Goal: Find specific page/section: Find specific page/section

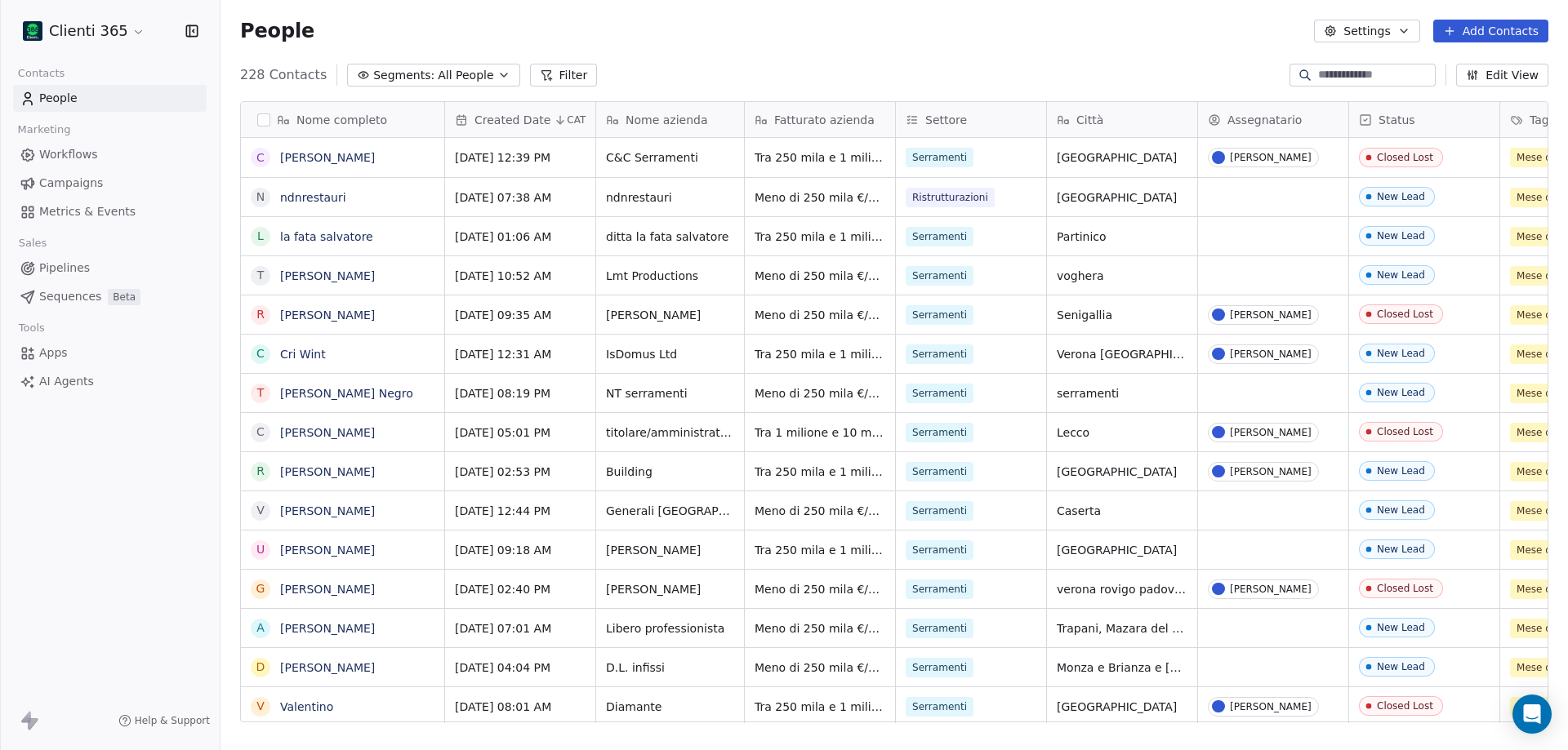
click at [438, 77] on span "All People" at bounding box center [466, 75] width 56 height 17
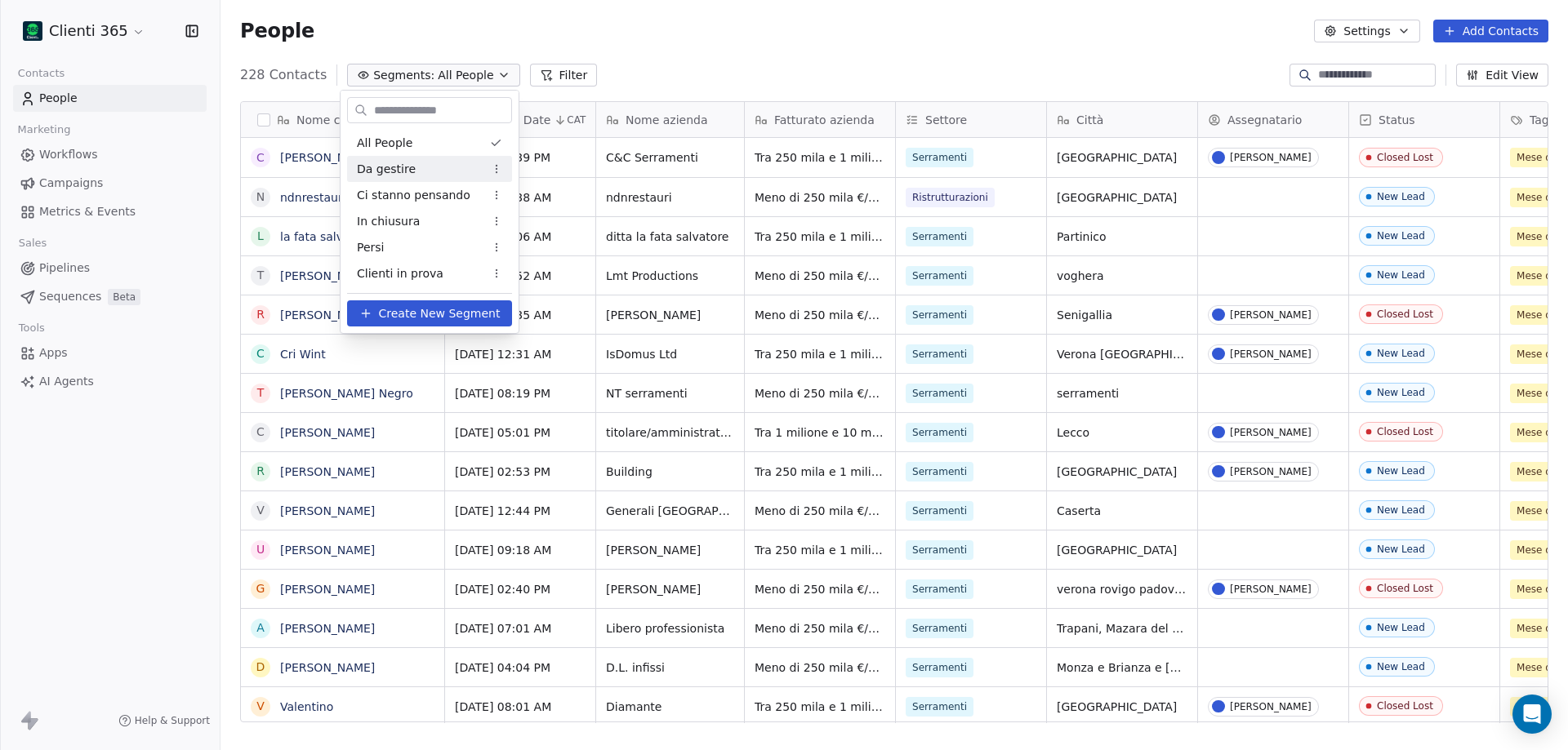
click at [410, 166] on div "Da gestire" at bounding box center [430, 169] width 165 height 26
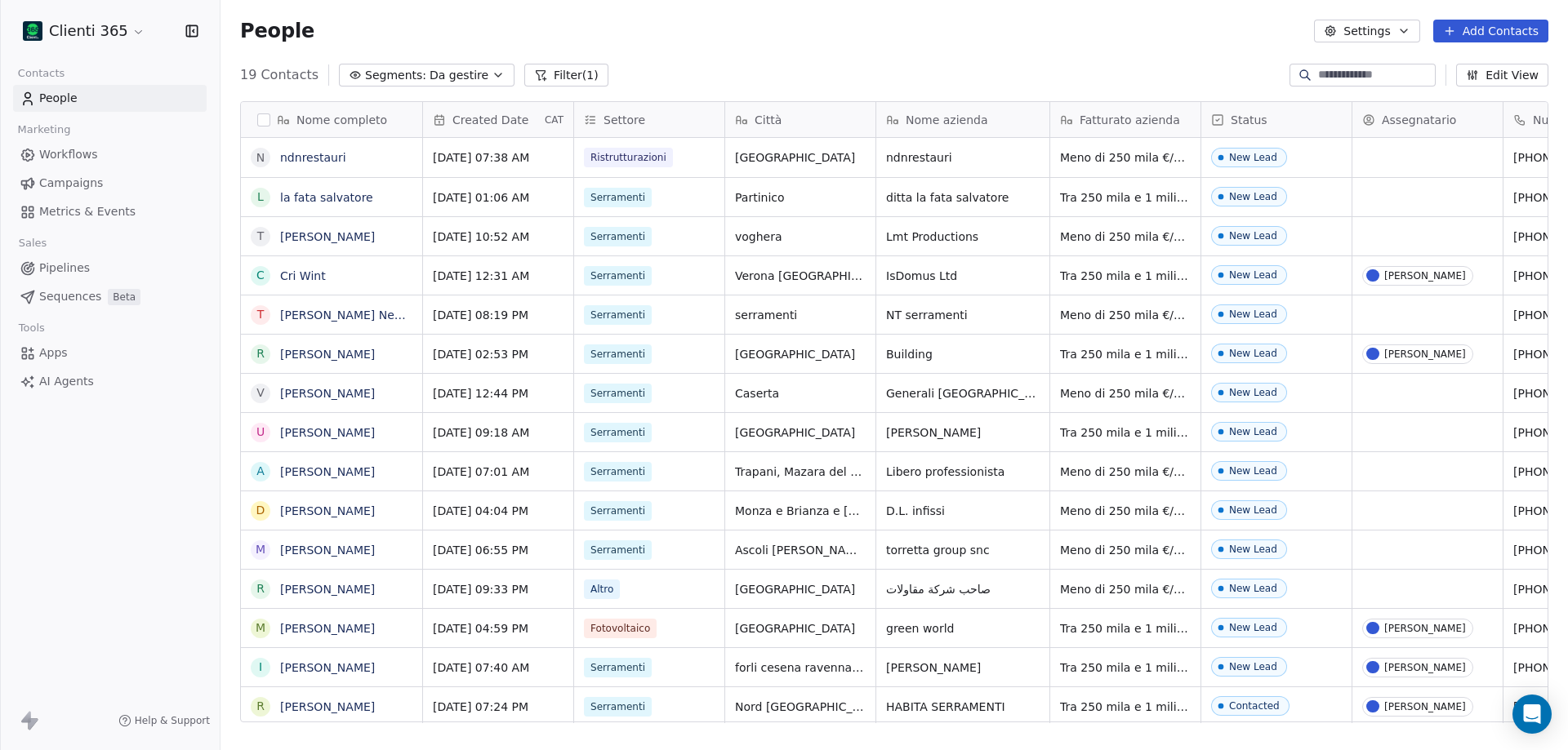
scroll to position [647, 1335]
click at [457, 77] on span "Da gestire" at bounding box center [460, 75] width 59 height 17
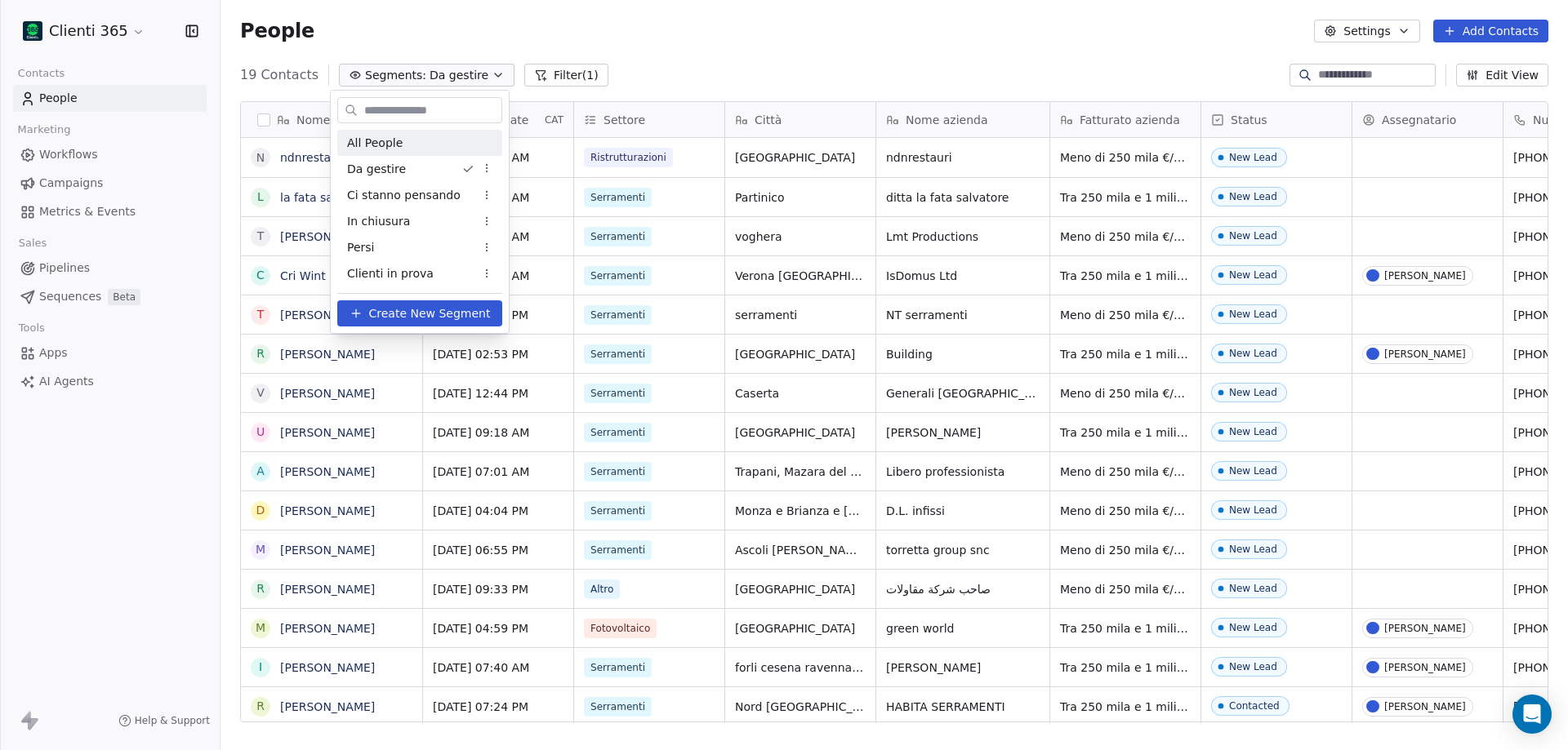
click at [382, 139] on span "All People" at bounding box center [375, 143] width 56 height 17
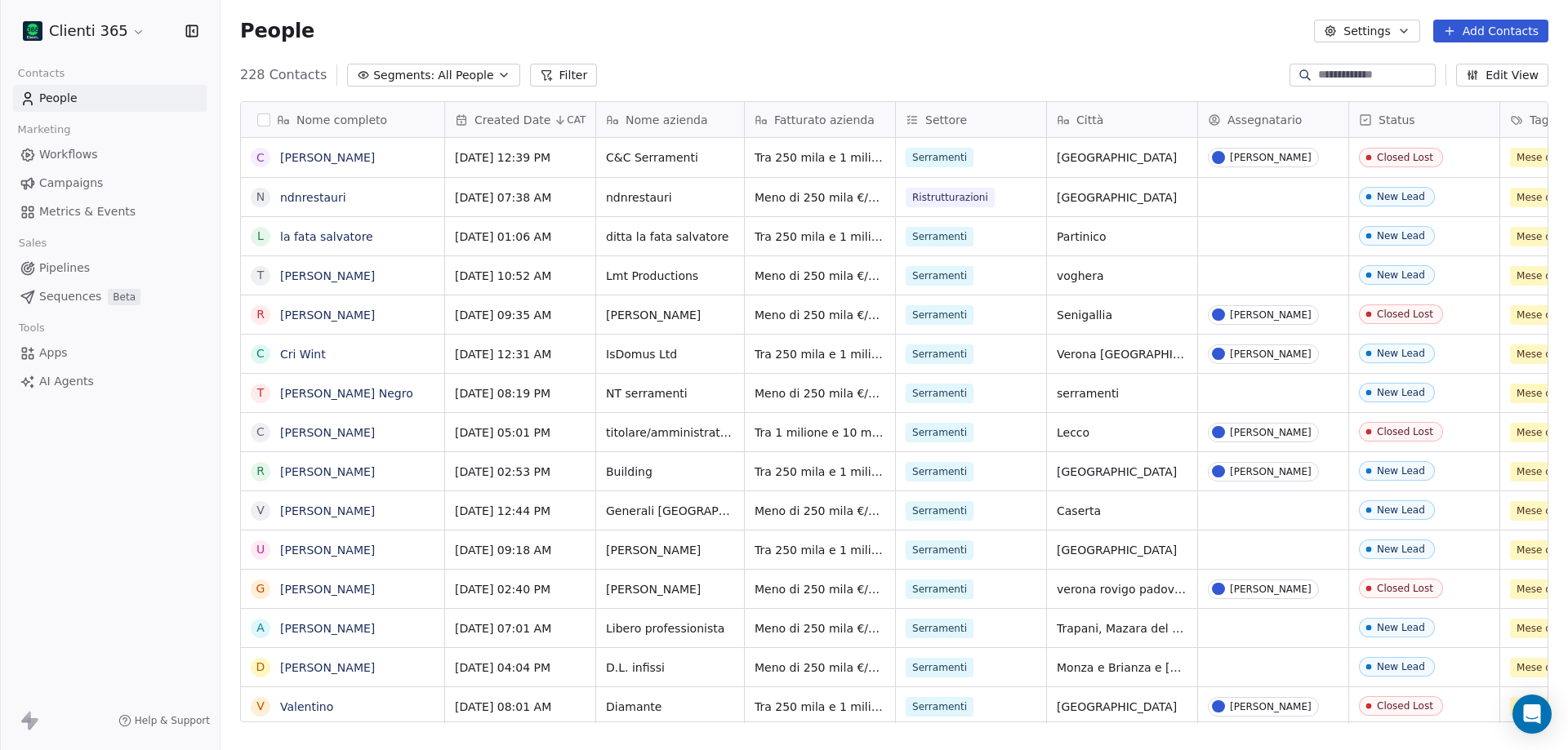
click at [443, 69] on span "All People" at bounding box center [466, 75] width 56 height 17
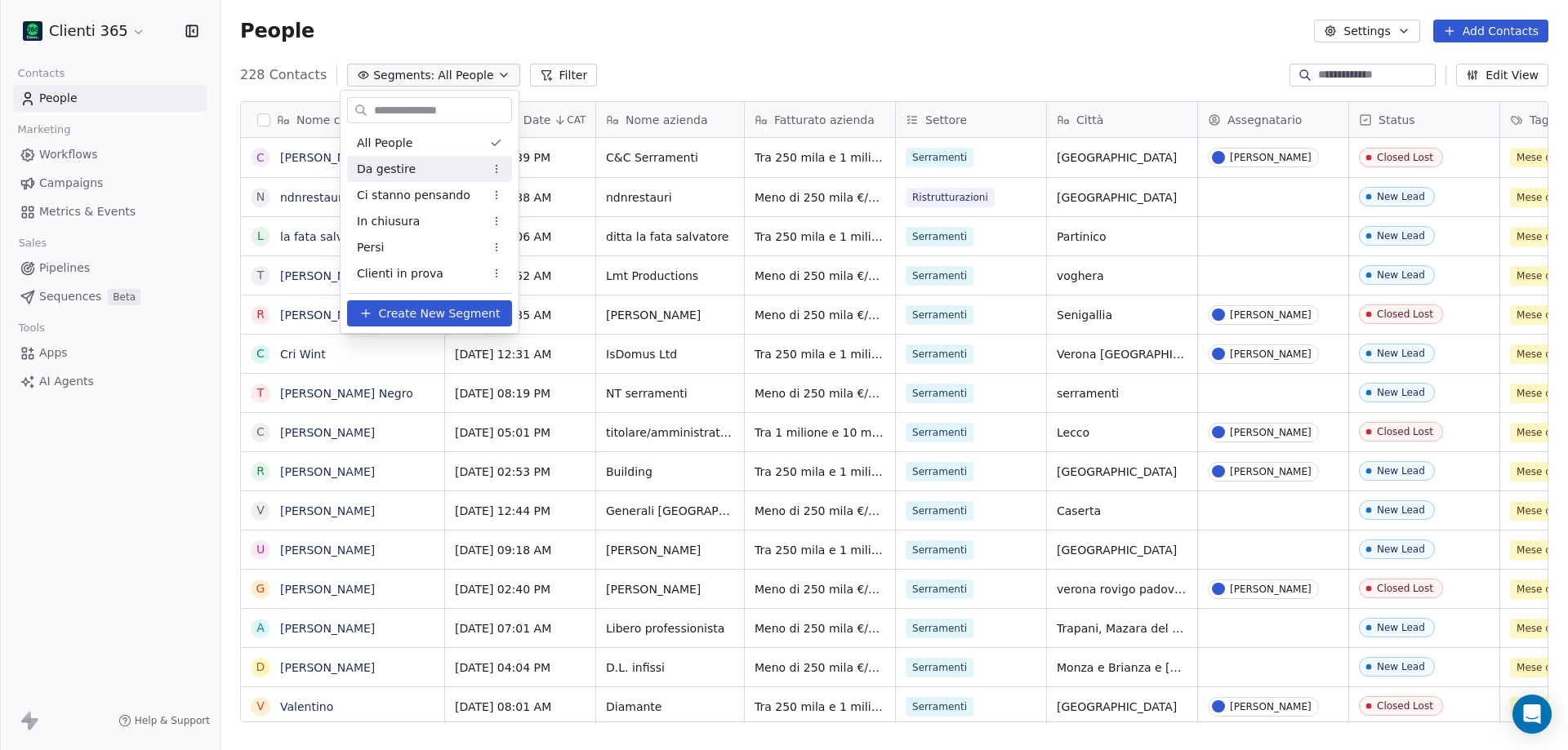
click at [400, 170] on span "Da gestire" at bounding box center [387, 169] width 59 height 17
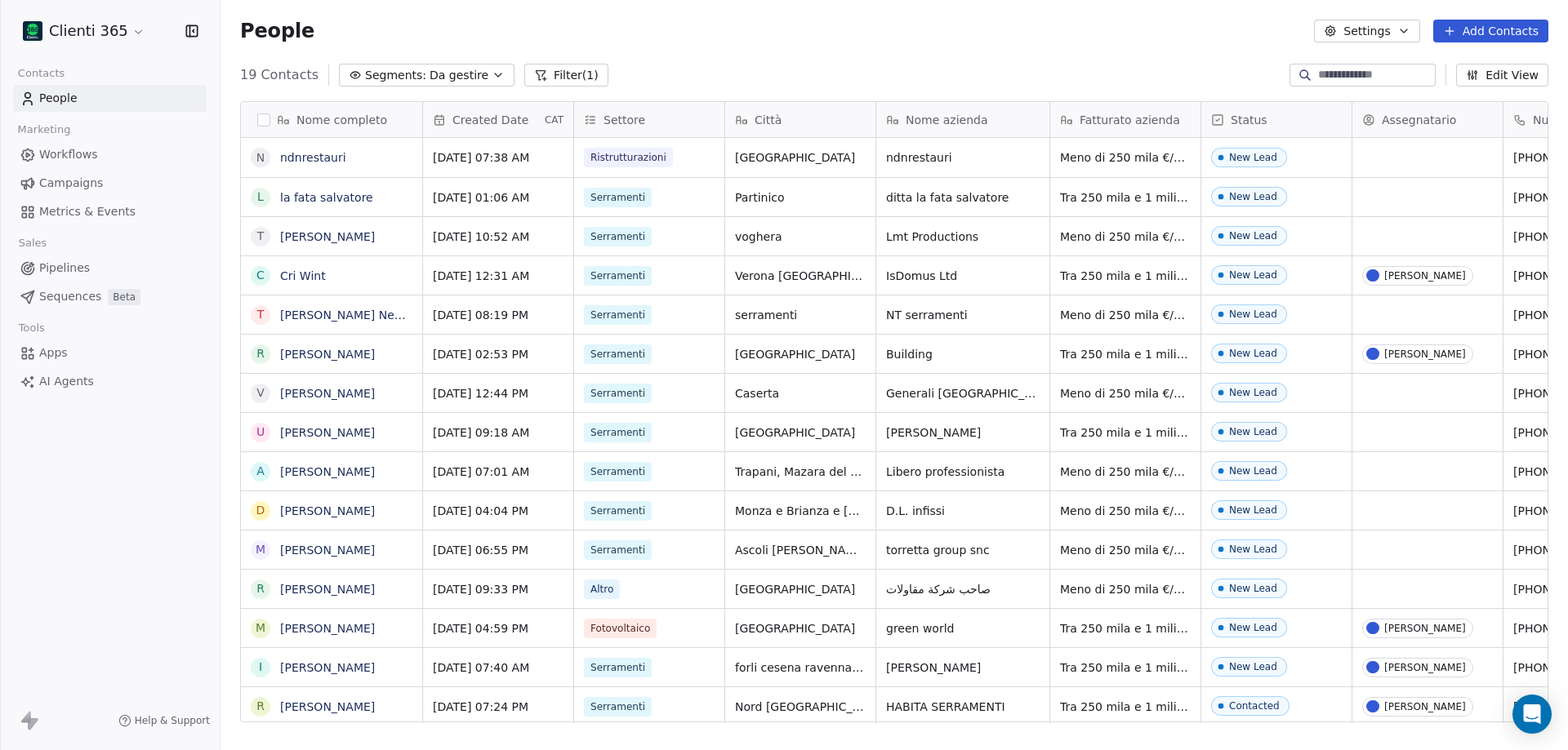
click at [413, 82] on button "Segments: Da gestire" at bounding box center [427, 74] width 176 height 22
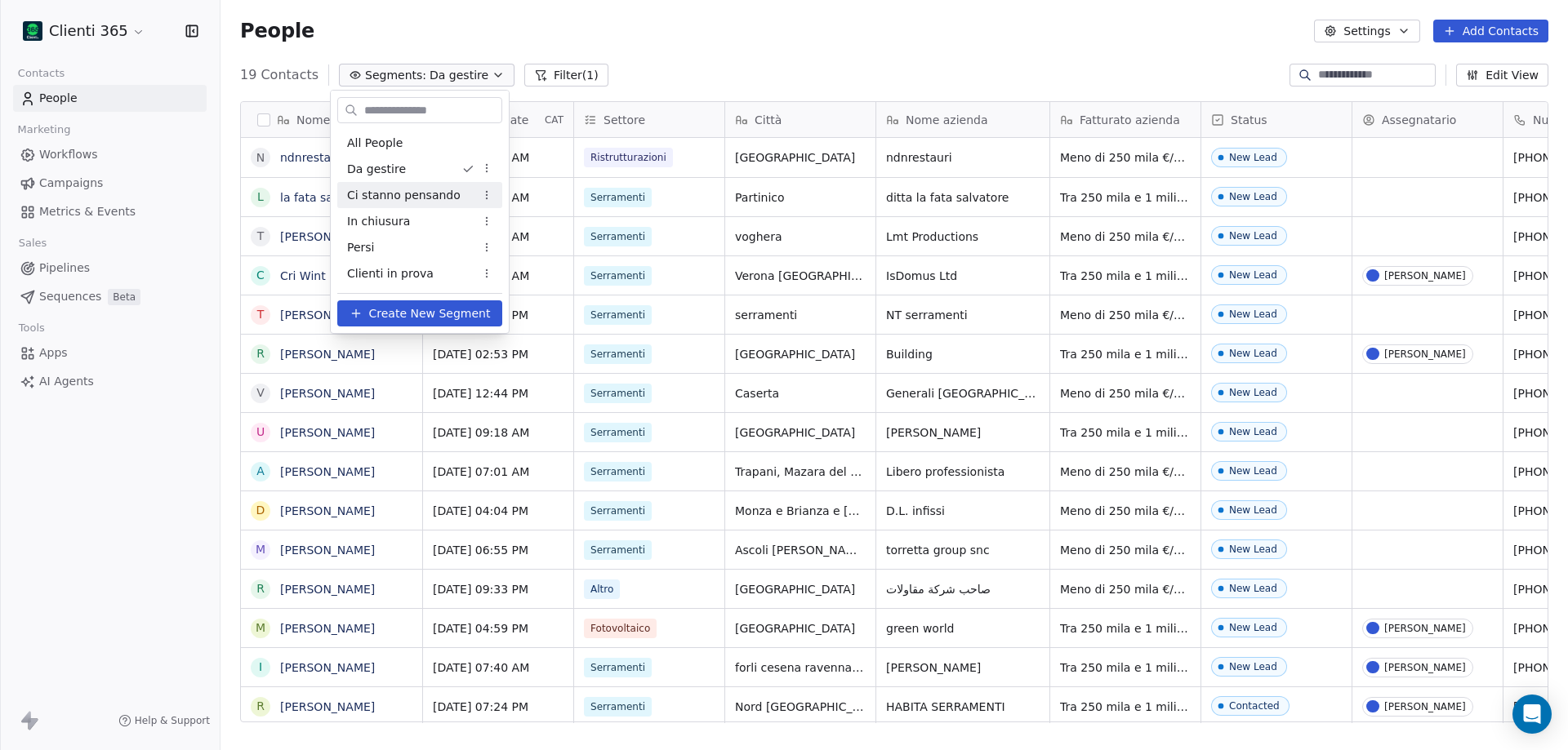
click at [407, 196] on span "Ci stanno pensando" at bounding box center [404, 195] width 113 height 17
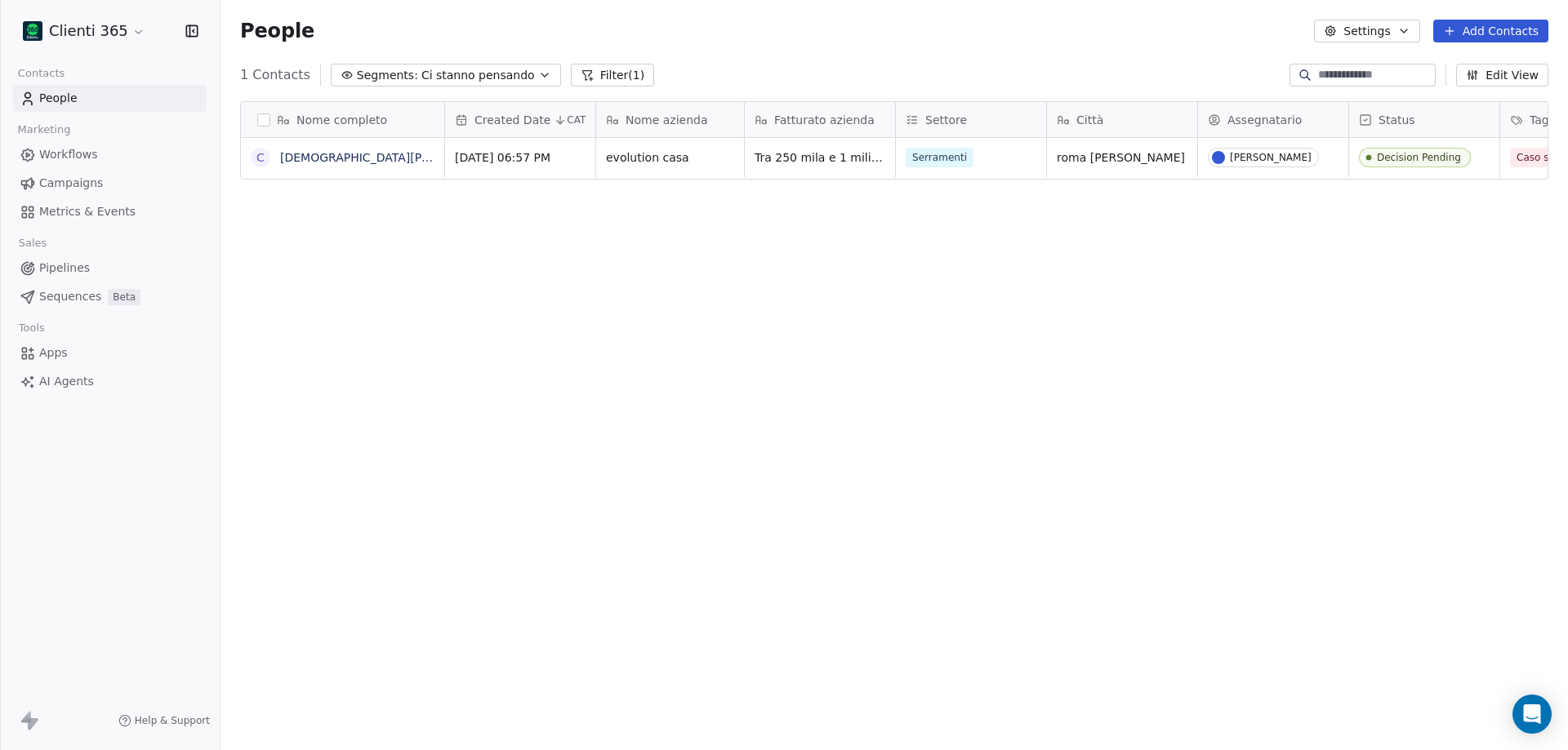
click at [423, 79] on span "Ci stanno pensando" at bounding box center [477, 75] width 113 height 17
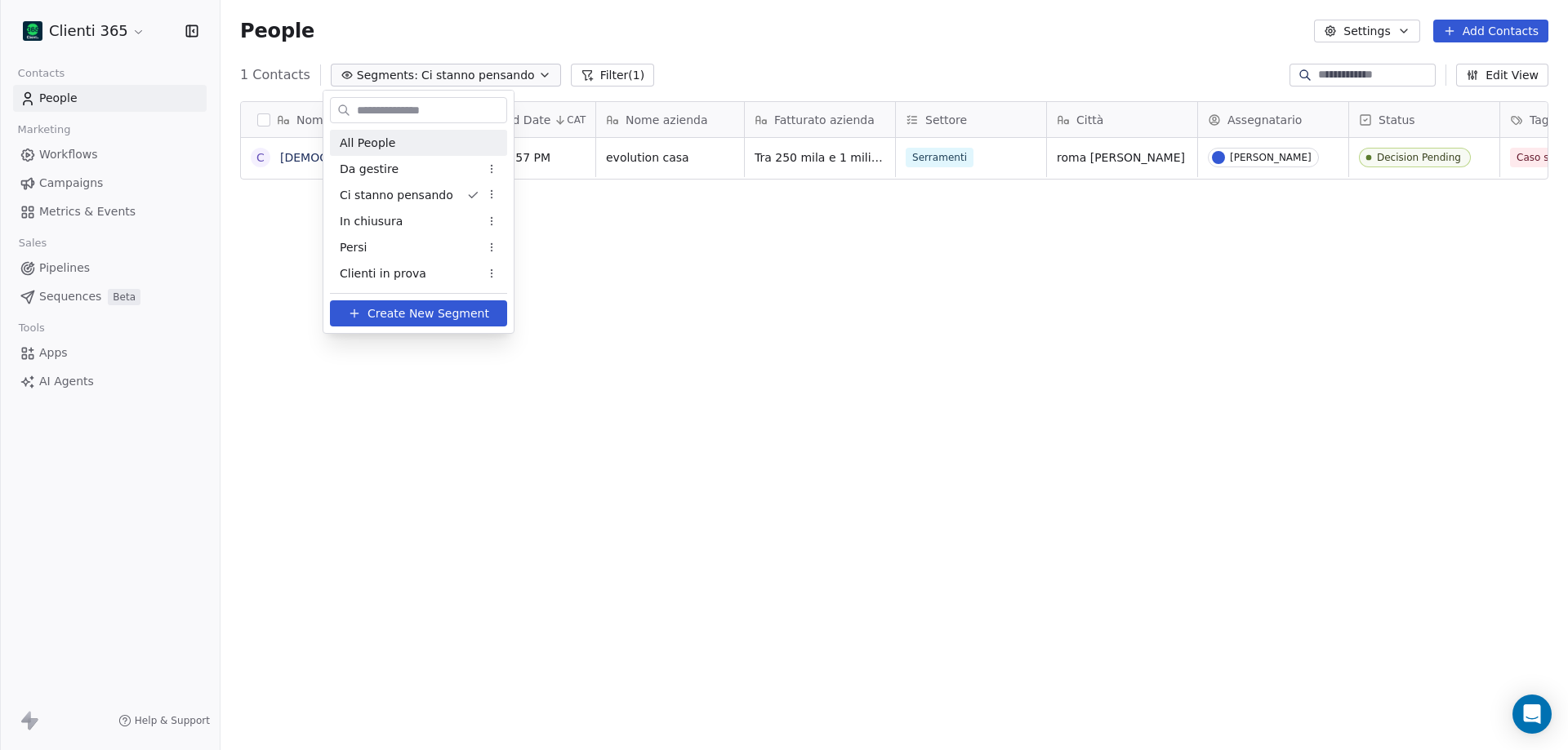
click at [398, 139] on div "All People" at bounding box center [418, 143] width 177 height 26
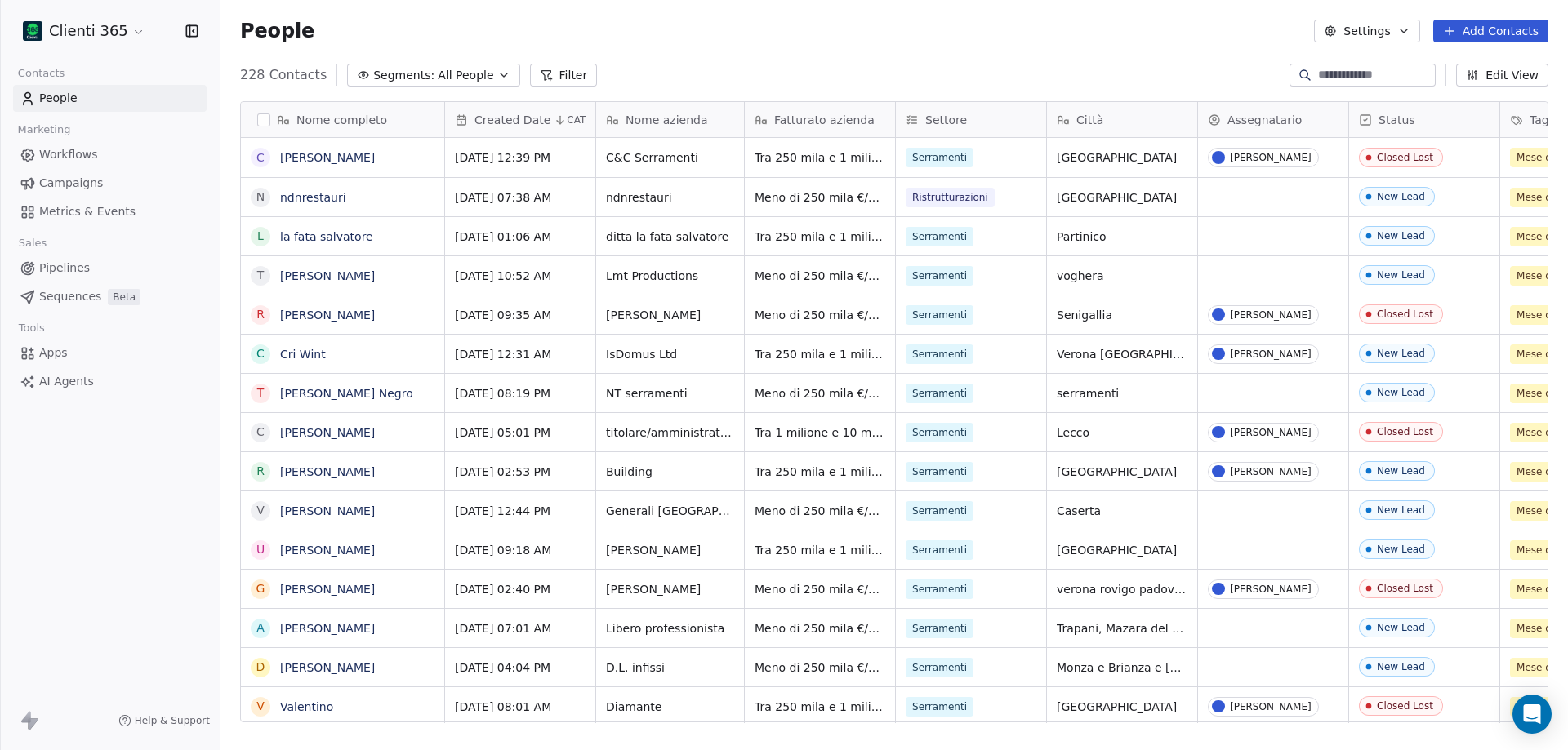
click at [119, 31] on html "Clienti 365 Contacts People Marketing Workflows Campaigns Metrics & Events Sale…" at bounding box center [784, 375] width 1568 height 750
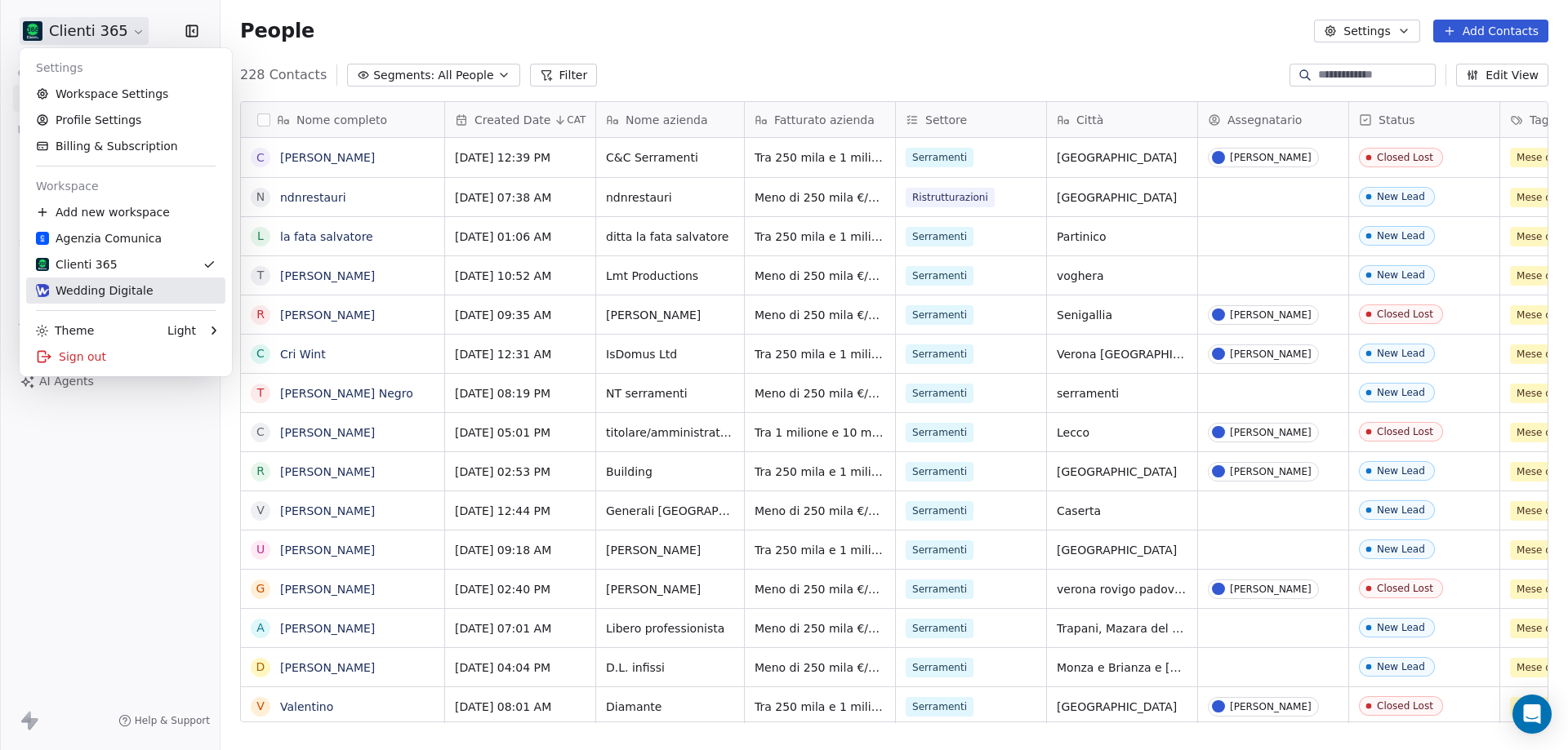
click at [107, 285] on div "Wedding Digitale" at bounding box center [94, 291] width 118 height 16
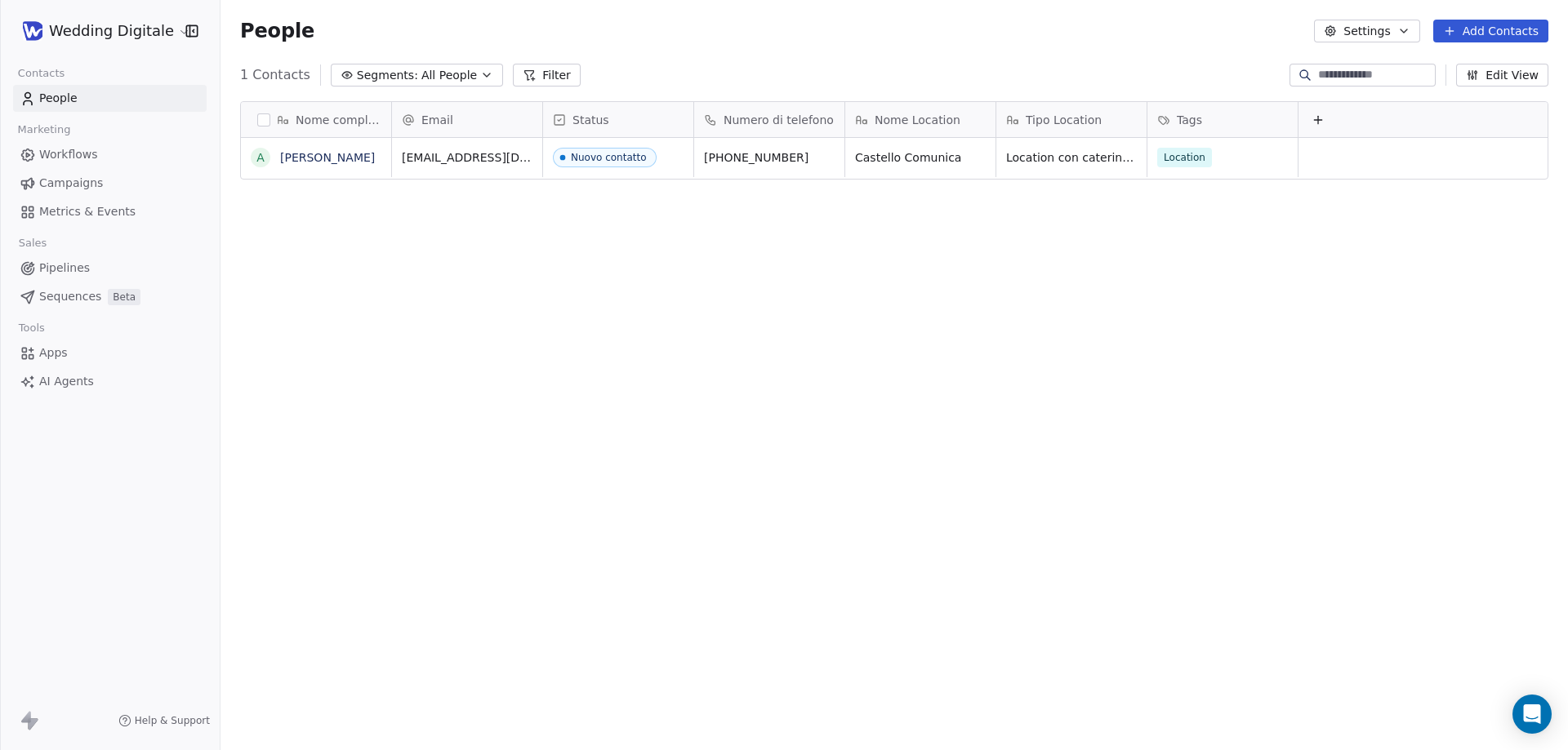
scroll to position [647, 1335]
